Goal: Information Seeking & Learning: Learn about a topic

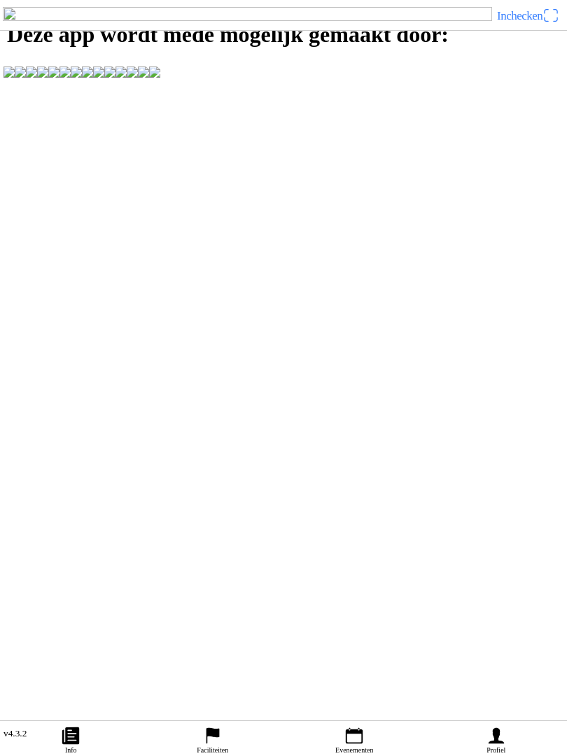
click at [361, 751] on ion-label "Evenementen" at bounding box center [354, 750] width 38 height 8
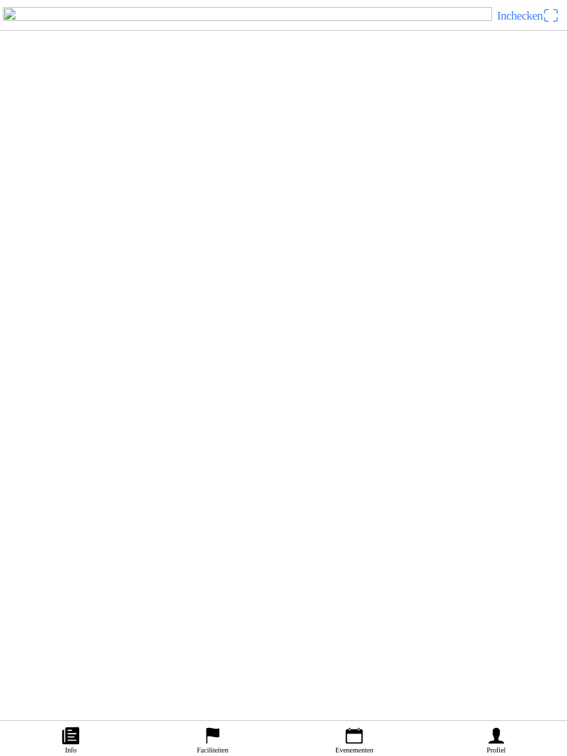
scroll to position [202, 0]
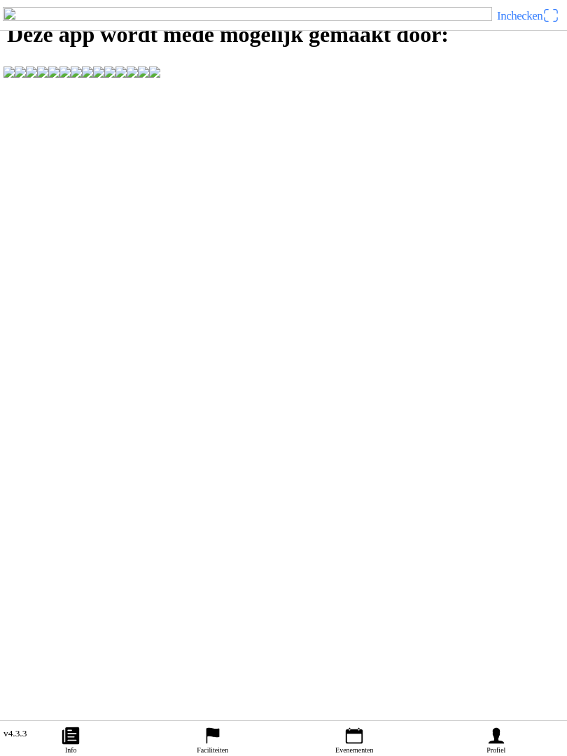
click at [351, 746] on ion-label "Evenementen" at bounding box center [354, 750] width 38 height 8
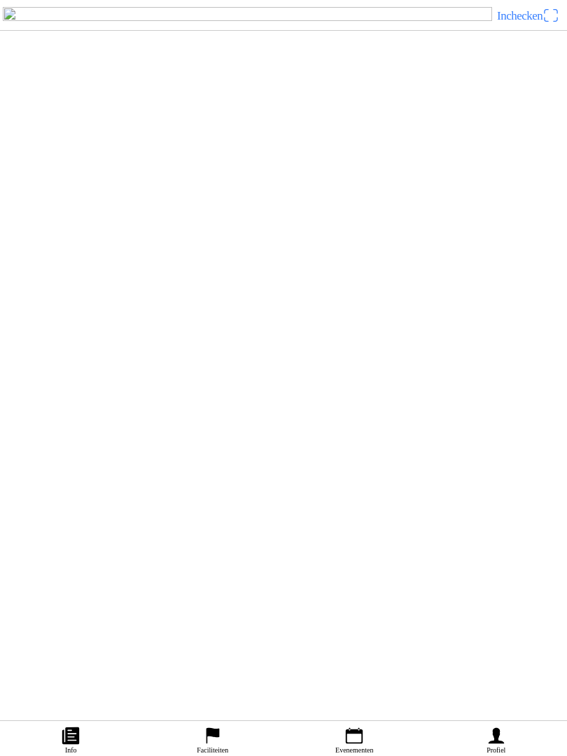
click at [226, 267] on div "[DATE] 12:00 VAMAC Vrij Trainen VAMAC Varsseveld" at bounding box center [312, 238] width 500 height 57
